Goal: Information Seeking & Learning: Learn about a topic

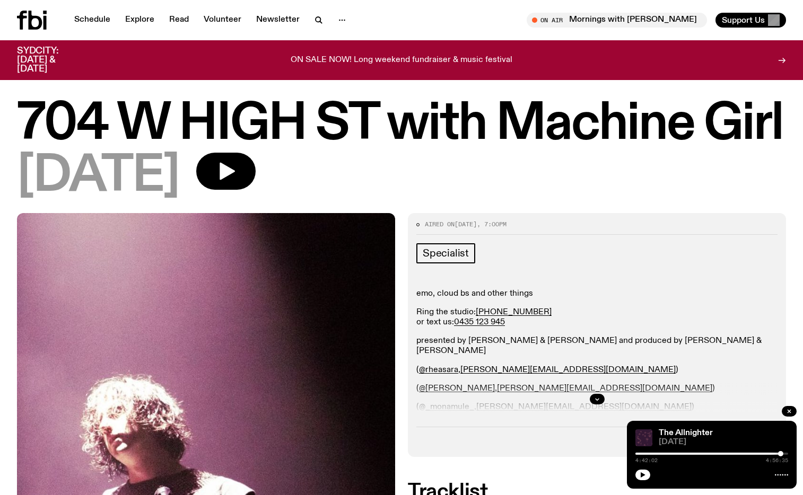
click at [221, 105] on h1 "704 W HIGH ST with Machine Girl" at bounding box center [401, 125] width 769 height 48
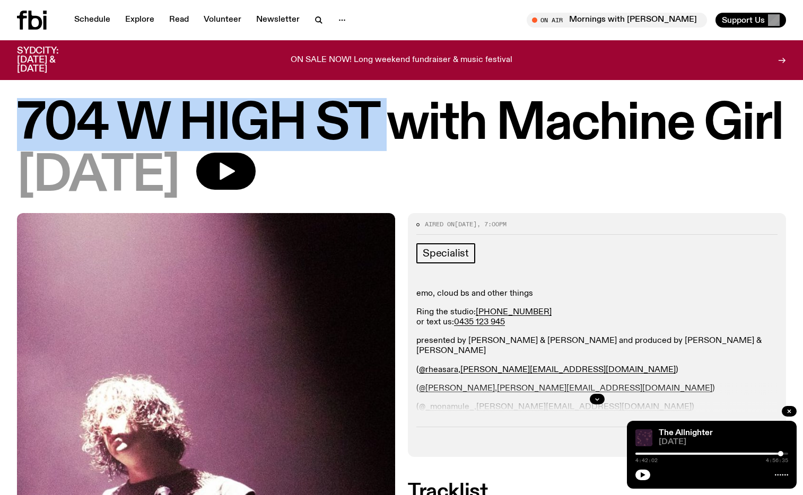
drag, startPoint x: 376, startPoint y: 126, endPoint x: 13, endPoint y: 128, distance: 362.9
click at [13, 128] on div "704 W HIGH ST with Machine Girl 22.06.25" at bounding box center [401, 157] width 803 height 112
copy h1 "[STREET_ADDRESS]"
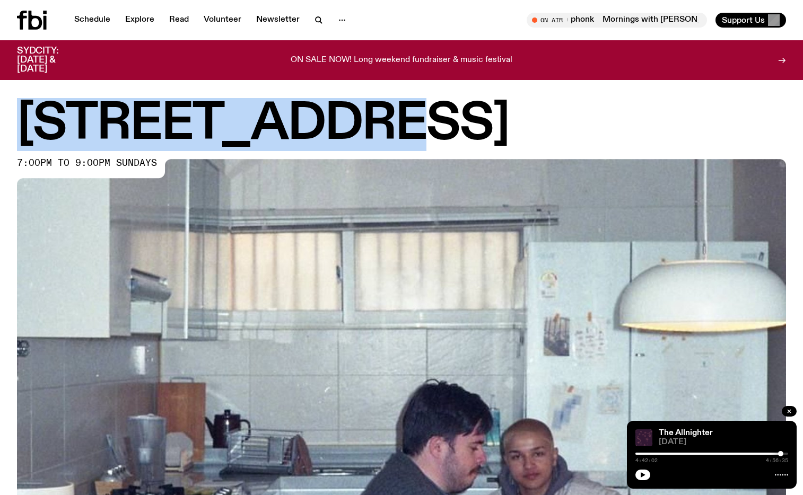
drag, startPoint x: 429, startPoint y: 124, endPoint x: 23, endPoint y: 128, distance: 406.4
click at [23, 128] on h1 "[STREET_ADDRESS]" at bounding box center [401, 125] width 769 height 48
copy h1 "[STREET_ADDRESS]"
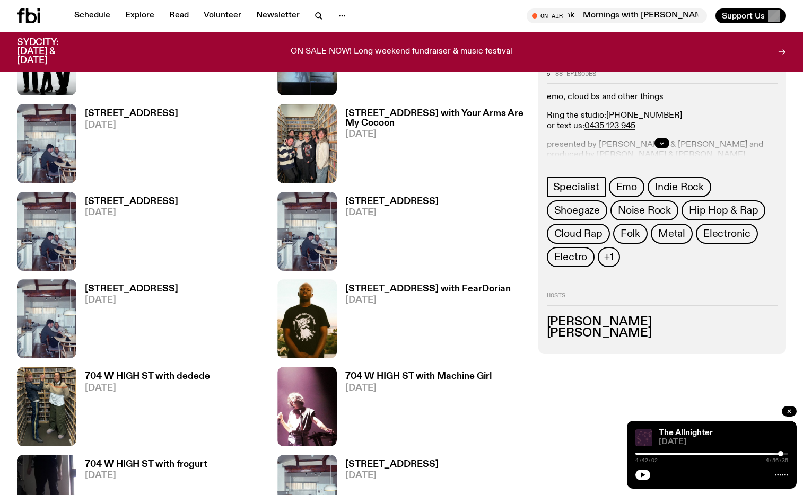
scroll to position [699, 0]
